Goal: Check status: Check status

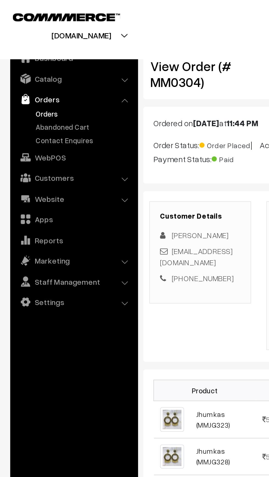
click at [18, 60] on link "Orders" at bounding box center [45, 61] width 54 height 6
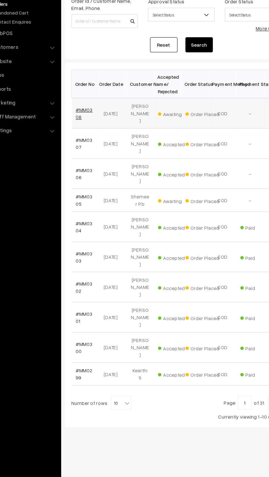
click at [95, 145] on link "#MM0308" at bounding box center [92, 148] width 13 height 10
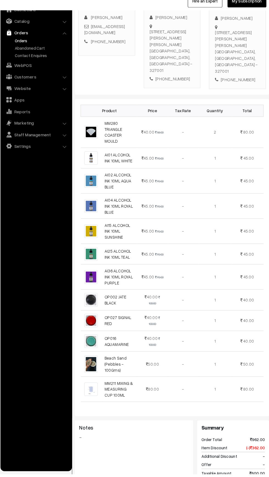
scroll to position [88, 0]
